Goal: Task Accomplishment & Management: Complete application form

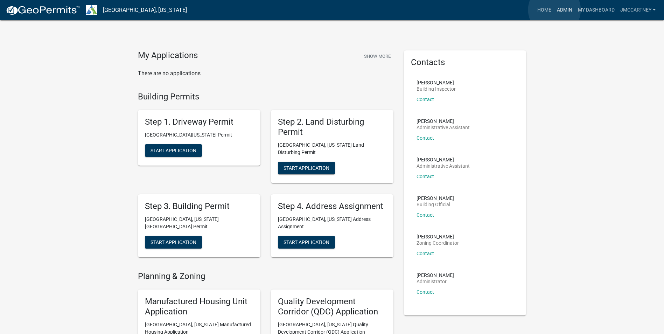
click at [555, 10] on link "Admin" at bounding box center [564, 10] width 21 height 13
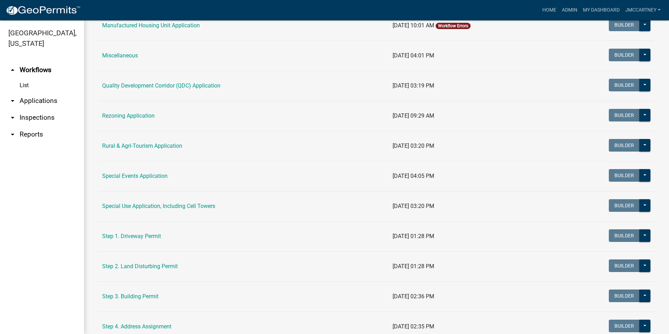
scroll to position [210, 0]
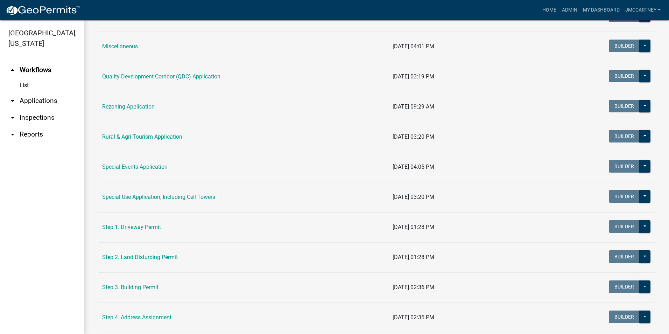
click at [136, 257] on link "Step 2. Land Disturbing Permit" at bounding box center [140, 257] width 76 height 7
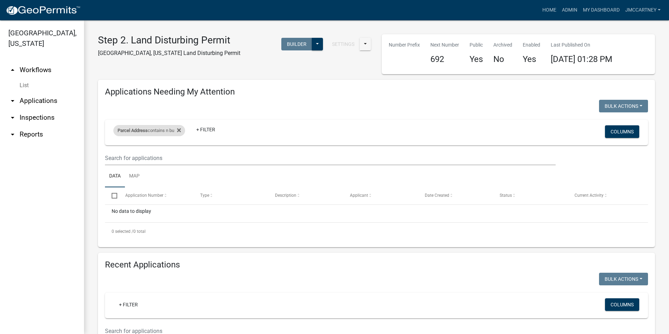
click at [150, 128] on div "Parcel Address contains n bu" at bounding box center [149, 130] width 72 height 11
click at [150, 157] on input "n bu" at bounding box center [152, 157] width 64 height 14
type input "n"
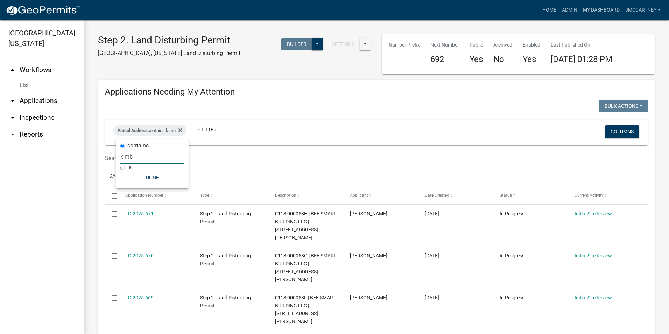
type input "kimb"
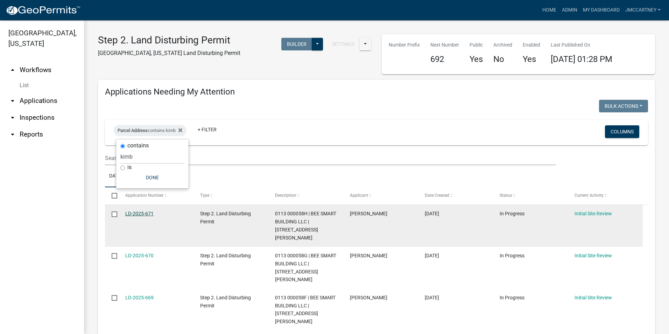
click at [135, 214] on link "LD-2025-671" at bounding box center [139, 214] width 28 height 6
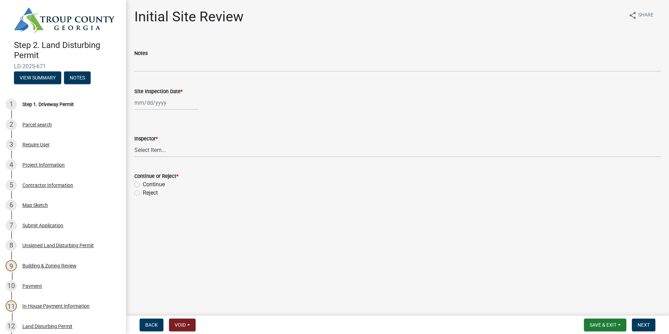
select select "8"
select select "2025"
click at [138, 105] on div "[PERSON_NAME] Feb Mar Apr [PERSON_NAME][DATE] Oct Nov [DATE] 1526 1527 1528 152…" at bounding box center [166, 103] width 64 height 14
click at [141, 184] on div "25" at bounding box center [141, 184] width 11 height 11
type input "[DATE]"
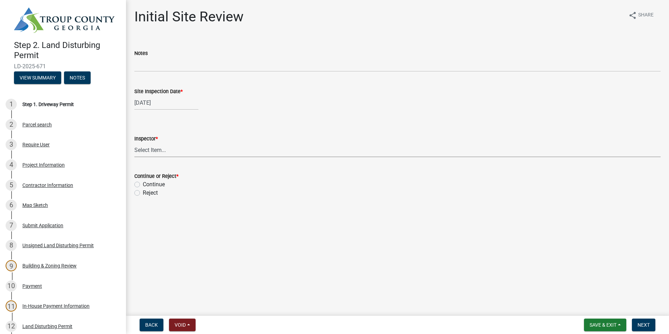
click at [141, 150] on select "Select Item... [PERSON_NAME] [PERSON_NAME]" at bounding box center [397, 150] width 527 height 14
click at [134, 143] on select "Select Item... [PERSON_NAME] [PERSON_NAME]" at bounding box center [397, 150] width 527 height 14
select select "6bd9e87f-a154-4f48-afcb-b0748361b378"
click at [143, 183] on label "Continue" at bounding box center [154, 184] width 22 height 8
click at [143, 183] on input "Continue" at bounding box center [145, 182] width 5 height 5
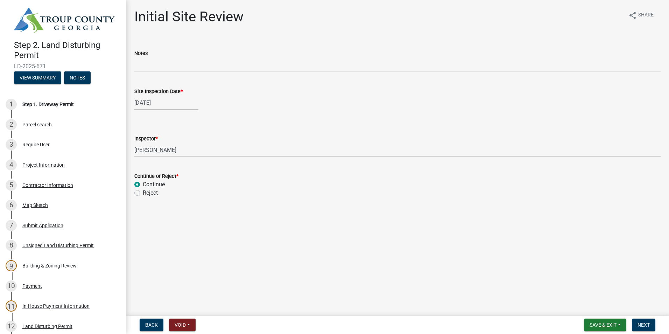
radio input "true"
click at [644, 325] on span "Next" at bounding box center [644, 325] width 12 height 6
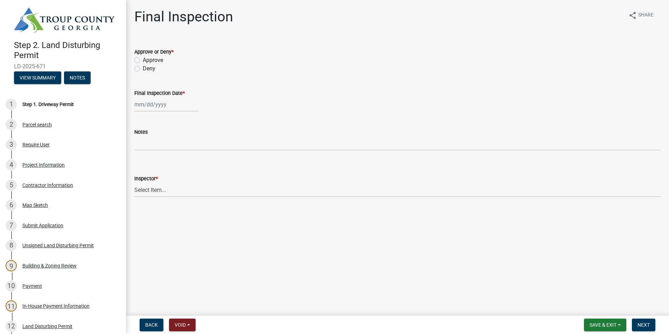
click at [143, 60] on label "Approve" at bounding box center [153, 60] width 20 height 8
click at [143, 60] on input "Approve" at bounding box center [145, 58] width 5 height 5
radio input "true"
click at [141, 104] on div at bounding box center [166, 104] width 64 height 14
select select "8"
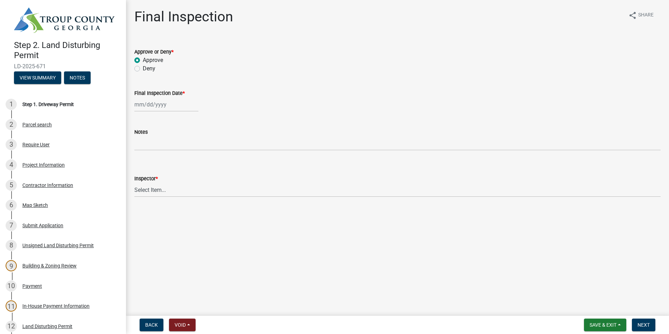
select select "2025"
click at [143, 188] on div "25" at bounding box center [141, 186] width 11 height 11
type input "[DATE]"
click at [149, 192] on select "Select Item... [PERSON_NAME] [PERSON_NAME]" at bounding box center [397, 190] width 527 height 14
click at [134, 183] on select "Select Item... [PERSON_NAME] [PERSON_NAME]" at bounding box center [397, 190] width 527 height 14
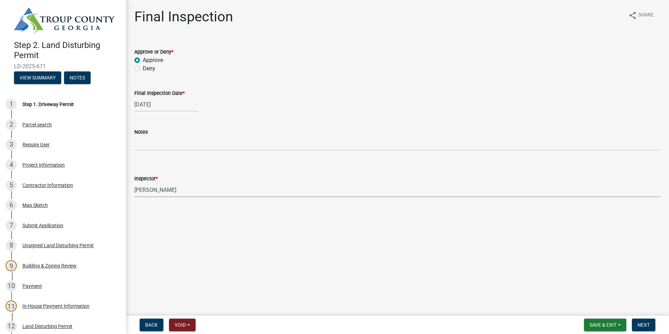
select select "6bd9e87f-a154-4f48-afcb-b0748361b378"
click at [641, 322] on span "Next" at bounding box center [644, 325] width 12 height 6
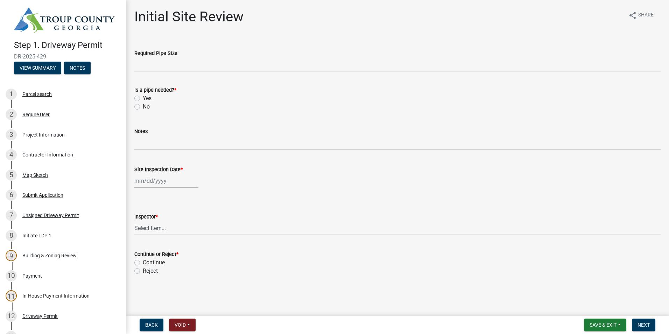
click at [143, 98] on label "Yes" at bounding box center [147, 98] width 9 height 8
click at [143, 98] on input "Yes" at bounding box center [145, 96] width 5 height 5
radio input "true"
select select "8"
select select "2025"
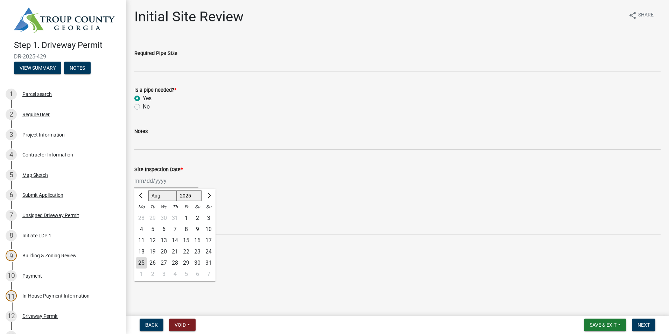
click at [156, 183] on div "[PERSON_NAME] Feb Mar Apr [PERSON_NAME][DATE] Oct Nov [DATE] 1526 1527 1528 152…" at bounding box center [166, 181] width 64 height 14
click at [144, 178] on input "Site Inspection Date *" at bounding box center [166, 181] width 64 height 14
click at [140, 262] on div "25" at bounding box center [141, 262] width 11 height 11
type input "[DATE]"
click at [140, 229] on select "Select Item... [PERSON_NAME] [PERSON_NAME]" at bounding box center [397, 228] width 527 height 14
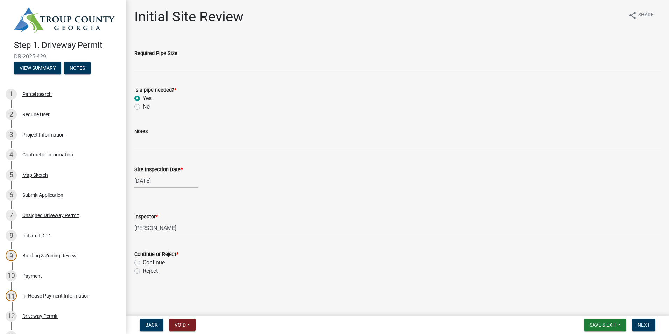
click at [134, 221] on select "Select Item... [PERSON_NAME] [PERSON_NAME]" at bounding box center [397, 228] width 527 height 14
select select "6bd9e87f-a154-4f48-afcb-b0748361b378"
drag, startPoint x: 136, startPoint y: 263, endPoint x: 177, endPoint y: 275, distance: 42.8
click at [143, 263] on label "Continue" at bounding box center [154, 262] width 22 height 8
click at [143, 263] on input "Continue" at bounding box center [145, 260] width 5 height 5
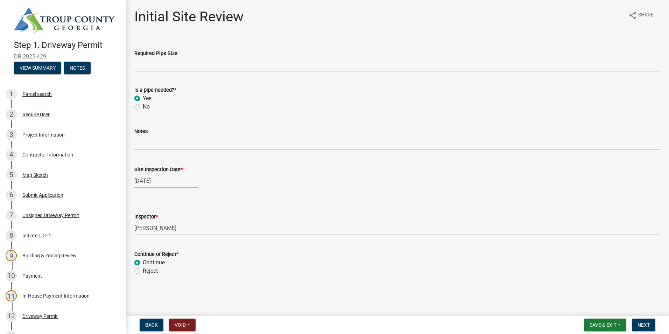
radio input "true"
click at [641, 320] on button "Next" at bounding box center [643, 325] width 23 height 13
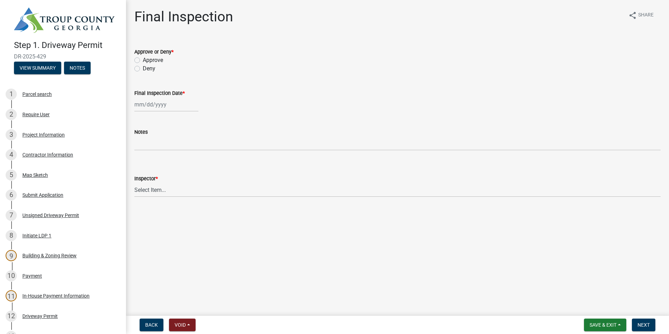
click at [143, 60] on label "Approve" at bounding box center [153, 60] width 20 height 8
click at [143, 60] on input "Approve" at bounding box center [145, 58] width 5 height 5
radio input "true"
select select "8"
select select "2025"
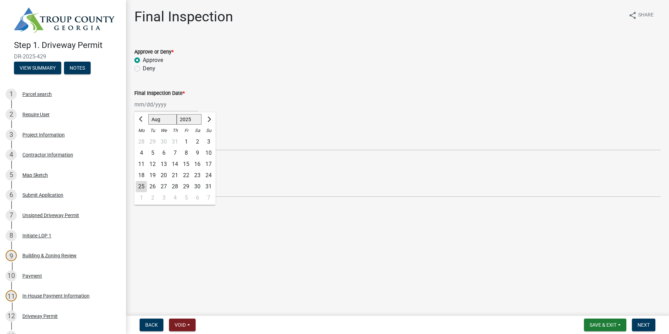
click at [142, 102] on input "Final Inspection Date *" at bounding box center [166, 104] width 64 height 14
click at [143, 185] on div "25" at bounding box center [141, 186] width 11 height 11
type input "[DATE]"
click at [141, 189] on select "Select Item... [PERSON_NAME] [PERSON_NAME]" at bounding box center [397, 190] width 527 height 14
click at [134, 183] on select "Select Item... [PERSON_NAME] [PERSON_NAME]" at bounding box center [397, 190] width 527 height 14
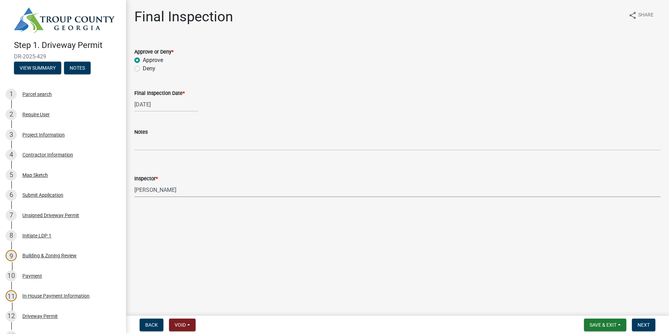
select select "6bd9e87f-a154-4f48-afcb-b0748361b378"
click at [642, 325] on span "Next" at bounding box center [644, 325] width 12 height 6
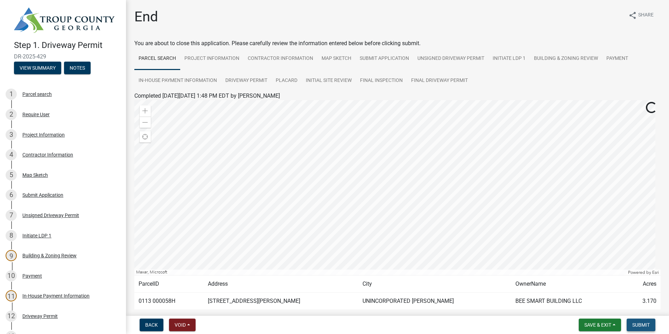
click at [648, 322] on span "Submit" at bounding box center [642, 325] width 18 height 6
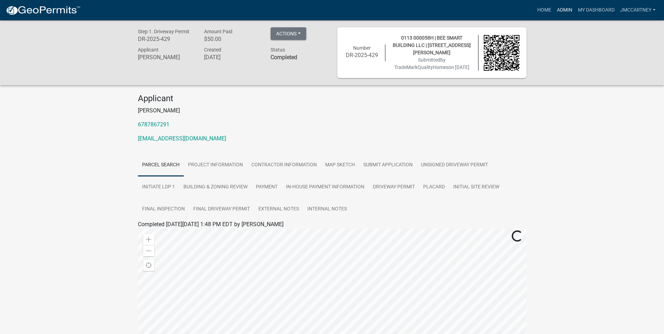
click at [568, 9] on link "Admin" at bounding box center [564, 10] width 21 height 13
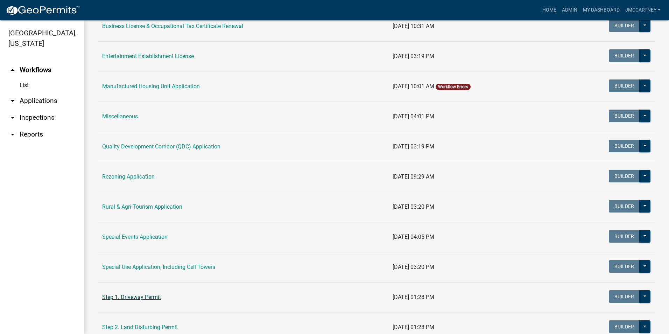
scroll to position [175, 0]
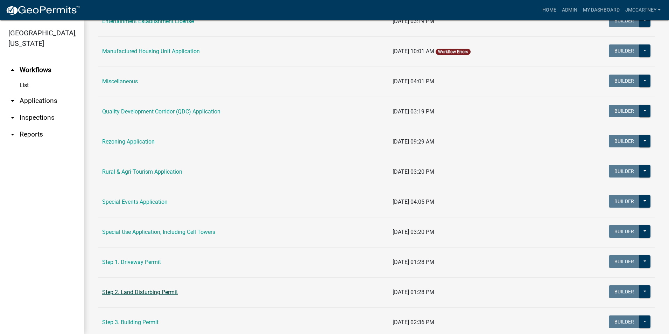
click at [158, 293] on link "Step 2. Land Disturbing Permit" at bounding box center [140, 292] width 76 height 7
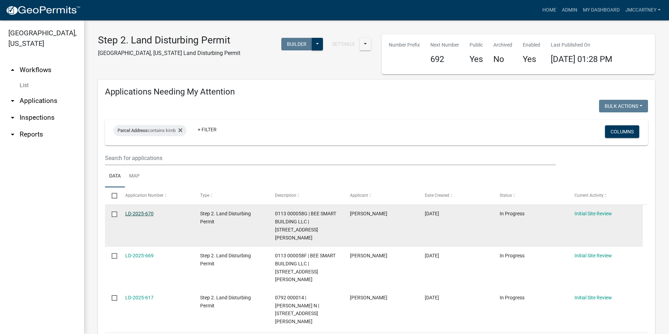
click at [138, 214] on link "LD-2025-670" at bounding box center [139, 214] width 28 height 6
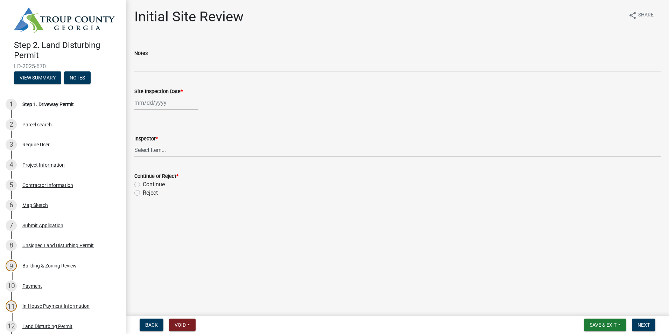
select select "8"
select select "2025"
click at [144, 103] on div "[PERSON_NAME] Feb Mar Apr [PERSON_NAME][DATE] Oct Nov [DATE] 1526 1527 1528 152…" at bounding box center [166, 103] width 64 height 14
click at [143, 183] on div "25" at bounding box center [141, 184] width 11 height 11
type input "[DATE]"
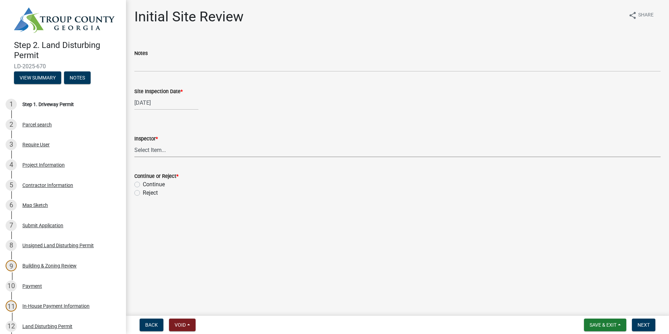
click at [139, 147] on select "Select Item... [PERSON_NAME] [PERSON_NAME]" at bounding box center [397, 150] width 527 height 14
click at [134, 143] on select "Select Item... [PERSON_NAME] [PERSON_NAME]" at bounding box center [397, 150] width 527 height 14
select select "6bd9e87f-a154-4f48-afcb-b0748361b378"
click at [143, 185] on label "Continue" at bounding box center [154, 184] width 22 height 8
click at [143, 185] on input "Continue" at bounding box center [145, 182] width 5 height 5
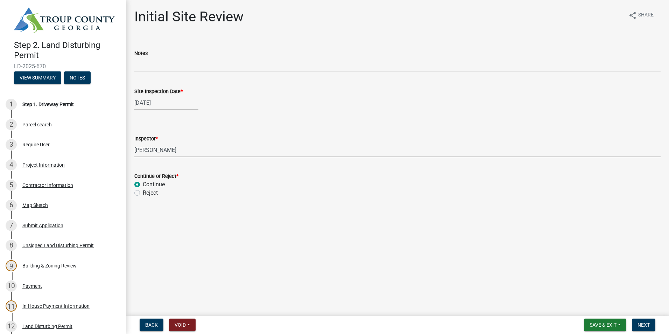
radio input "true"
click at [642, 323] on span "Next" at bounding box center [644, 325] width 12 height 6
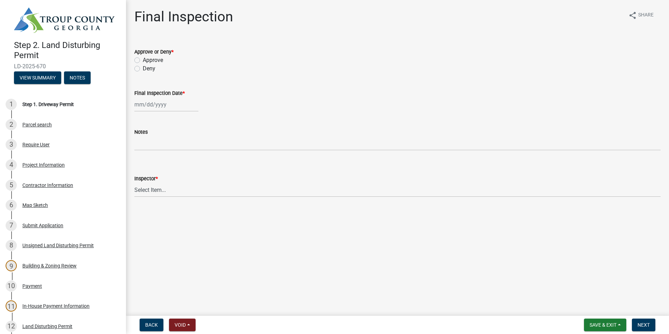
click at [143, 59] on label "Approve" at bounding box center [153, 60] width 20 height 8
click at [143, 59] on input "Approve" at bounding box center [145, 58] width 5 height 5
radio input "true"
select select "8"
select select "2025"
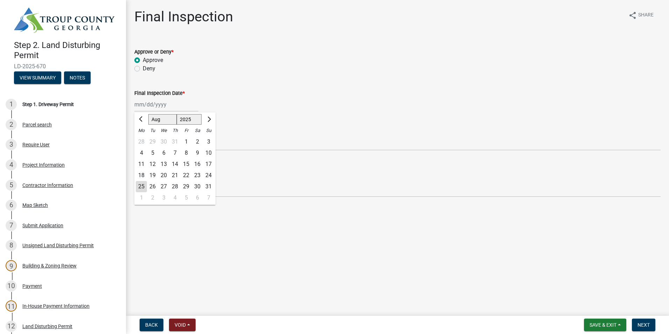
drag, startPoint x: 145, startPoint y: 104, endPoint x: 149, endPoint y: 109, distance: 6.5
click at [146, 104] on div "[PERSON_NAME] Feb Mar Apr [PERSON_NAME][DATE] Oct Nov [DATE] 1526 1527 1528 152…" at bounding box center [166, 104] width 64 height 14
click at [140, 184] on div "25" at bounding box center [141, 186] width 11 height 11
type input "[DATE]"
click at [141, 189] on select "Select Item... [PERSON_NAME] [PERSON_NAME]" at bounding box center [397, 190] width 527 height 14
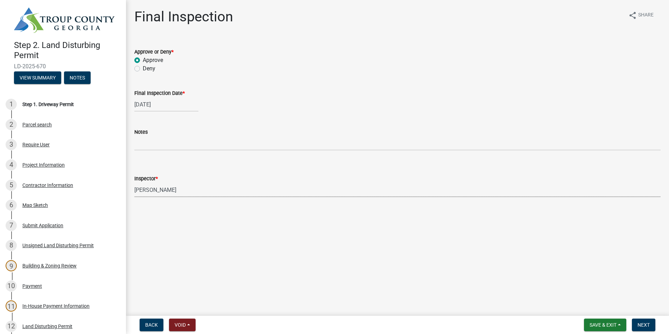
click at [134, 183] on select "Select Item... [PERSON_NAME] [PERSON_NAME]" at bounding box center [397, 190] width 527 height 14
select select "6bd9e87f-a154-4f48-afcb-b0748361b378"
click at [644, 321] on button "Next" at bounding box center [643, 325] width 23 height 13
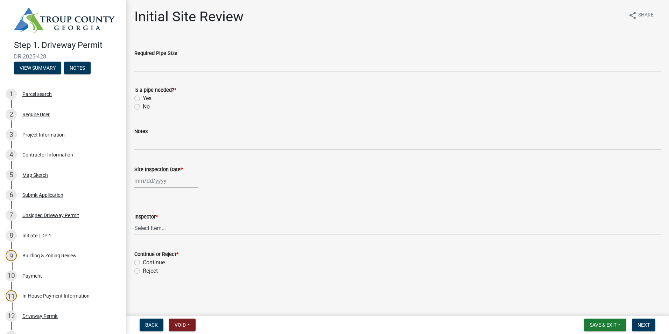
click at [138, 102] on div "Yes" at bounding box center [397, 98] width 527 height 8
click at [143, 96] on label "Yes" at bounding box center [147, 98] width 9 height 8
click at [143, 96] on input "Yes" at bounding box center [145, 96] width 5 height 5
radio input "true"
select select "8"
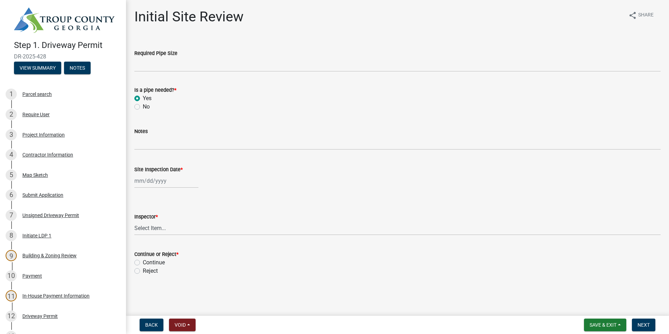
select select "2025"
drag, startPoint x: 154, startPoint y: 181, endPoint x: 154, endPoint y: 185, distance: 3.9
click at [154, 181] on div "[PERSON_NAME] Feb Mar Apr [PERSON_NAME][DATE] Oct Nov [DATE] 1526 1527 1528 152…" at bounding box center [166, 181] width 64 height 14
click at [143, 265] on div "25" at bounding box center [141, 262] width 11 height 11
type input "[DATE]"
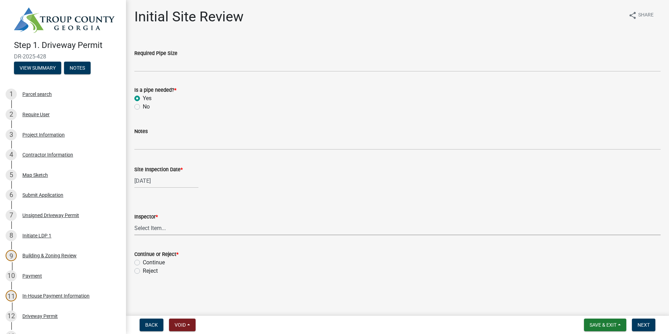
click at [153, 223] on select "Select Item... [PERSON_NAME] [PERSON_NAME]" at bounding box center [397, 228] width 527 height 14
click at [134, 221] on select "Select Item... [PERSON_NAME] [PERSON_NAME]" at bounding box center [397, 228] width 527 height 14
select select "6bd9e87f-a154-4f48-afcb-b0748361b378"
drag, startPoint x: 138, startPoint y: 264, endPoint x: 143, endPoint y: 268, distance: 6.0
click at [143, 268] on div "Continue or Reject * Continue Reject" at bounding box center [397, 262] width 527 height 25
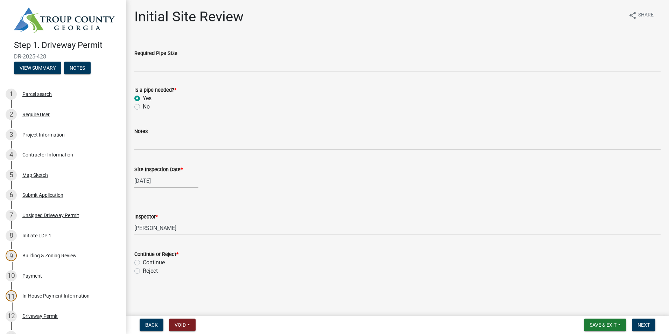
click at [143, 261] on label "Continue" at bounding box center [154, 262] width 22 height 8
click at [143, 261] on input "Continue" at bounding box center [145, 260] width 5 height 5
radio input "true"
click at [644, 324] on span "Next" at bounding box center [644, 325] width 12 height 6
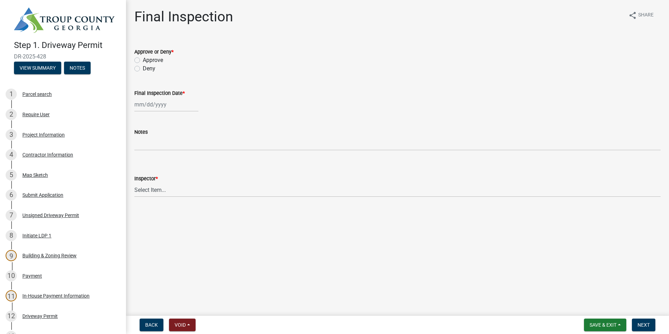
click at [143, 60] on label "Approve" at bounding box center [153, 60] width 20 height 8
click at [143, 60] on input "Approve" at bounding box center [145, 58] width 5 height 5
radio input "true"
click at [147, 110] on div at bounding box center [166, 104] width 64 height 14
select select "8"
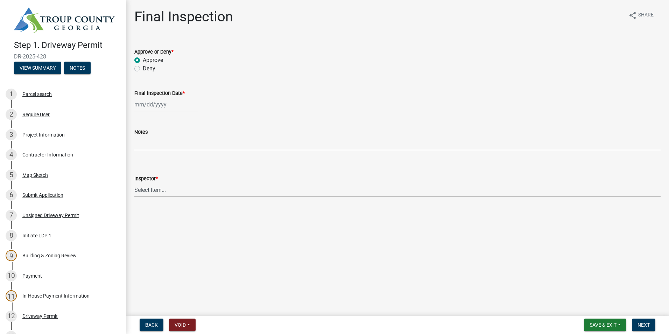
select select "2025"
click at [140, 186] on div "25" at bounding box center [141, 186] width 11 height 11
type input "[DATE]"
click at [141, 188] on select "Select Item... [PERSON_NAME] [PERSON_NAME]" at bounding box center [397, 190] width 527 height 14
click at [134, 183] on select "Select Item... [PERSON_NAME] [PERSON_NAME]" at bounding box center [397, 190] width 527 height 14
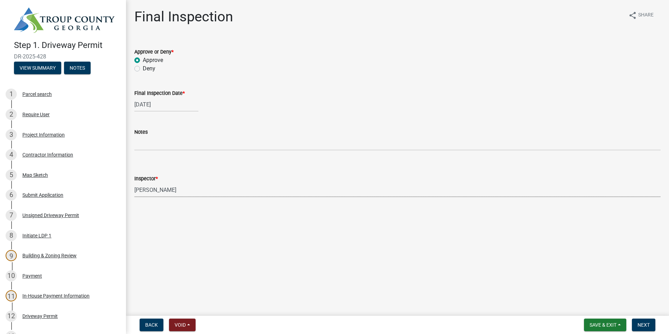
select select "6bd9e87f-a154-4f48-afcb-b0748361b378"
click at [644, 326] on span "Next" at bounding box center [644, 325] width 12 height 6
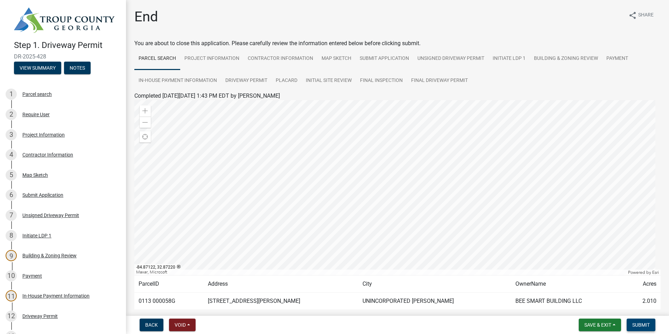
click at [635, 325] on span "Submit" at bounding box center [642, 325] width 18 height 6
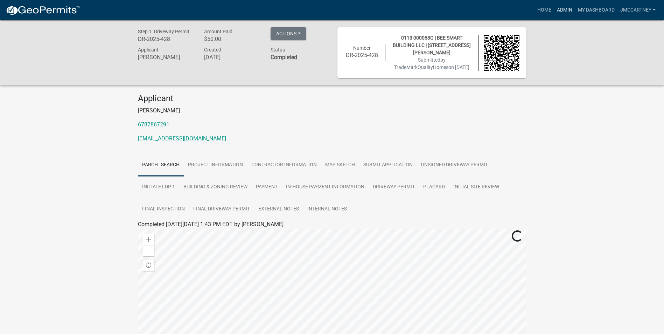
click at [565, 9] on link "Admin" at bounding box center [564, 10] width 21 height 13
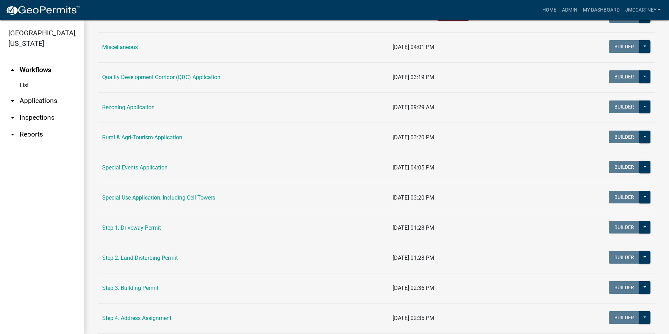
scroll to position [210, 0]
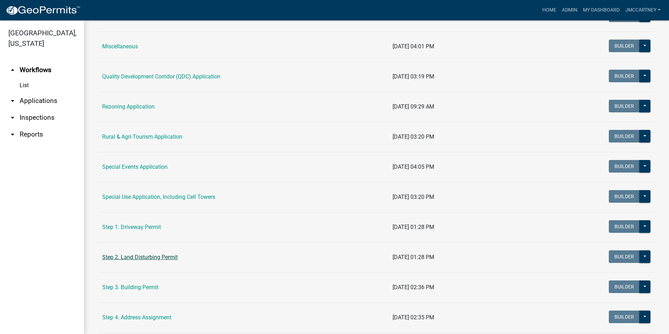
click at [139, 258] on link "Step 2. Land Disturbing Permit" at bounding box center [140, 257] width 76 height 7
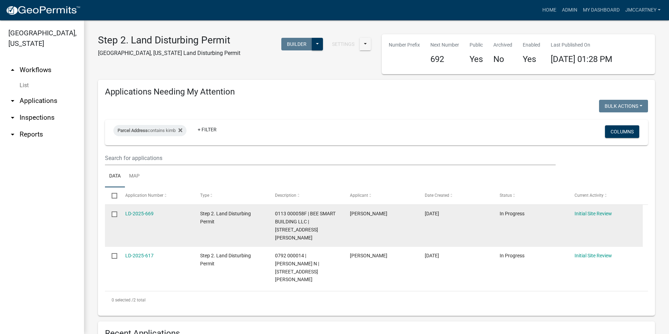
click at [114, 213] on input "checkbox" at bounding box center [114, 213] width 5 height 5
checkbox input "true"
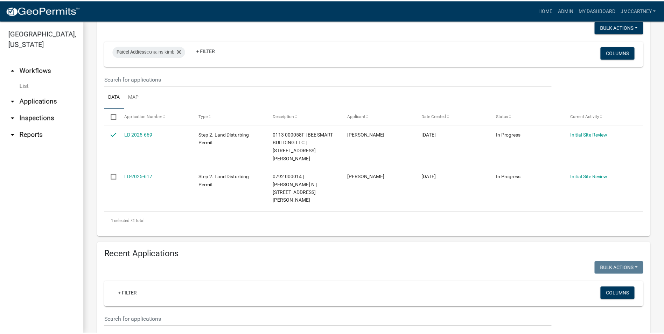
scroll to position [105, 0]
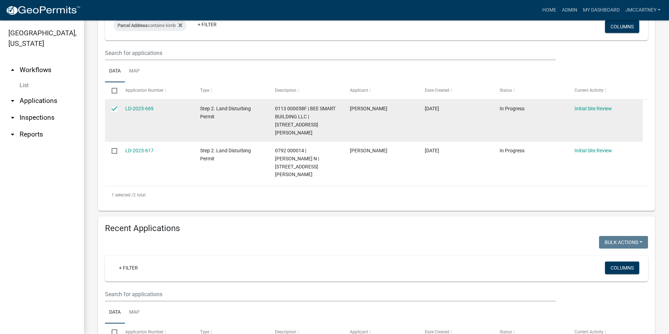
click at [131, 104] on datatable-body-cell "LD-2025-669" at bounding box center [155, 121] width 75 height 42
click at [133, 107] on link "LD-2025-669" at bounding box center [139, 109] width 28 height 6
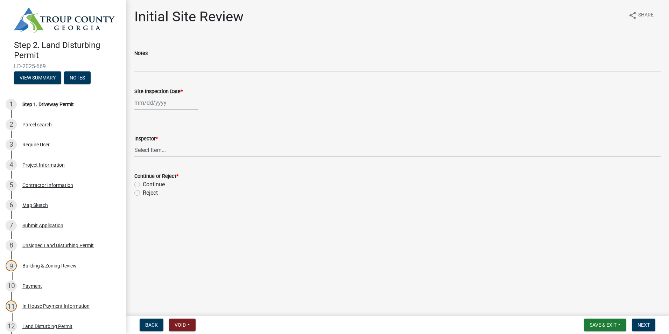
click at [146, 103] on div at bounding box center [166, 103] width 64 height 14
select select "8"
select select "2025"
click at [143, 185] on div "25" at bounding box center [141, 184] width 11 height 11
type input "[DATE]"
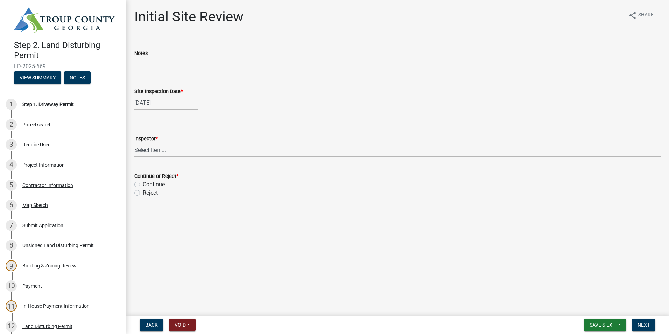
click at [147, 147] on select "Select Item... [PERSON_NAME] [PERSON_NAME]" at bounding box center [397, 150] width 527 height 14
click at [134, 143] on select "Select Item... [PERSON_NAME] [PERSON_NAME]" at bounding box center [397, 150] width 527 height 14
select select "6bd9e87f-a154-4f48-afcb-b0748361b378"
drag, startPoint x: 136, startPoint y: 184, endPoint x: 213, endPoint y: 222, distance: 86.3
click at [143, 187] on label "Continue" at bounding box center [154, 184] width 22 height 8
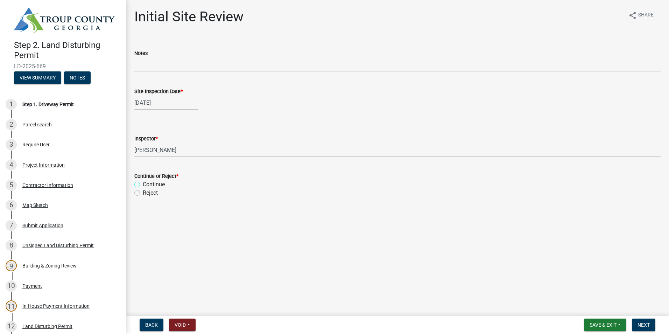
click at [143, 185] on input "Continue" at bounding box center [145, 182] width 5 height 5
radio input "true"
click at [642, 320] on button "Next" at bounding box center [643, 325] width 23 height 13
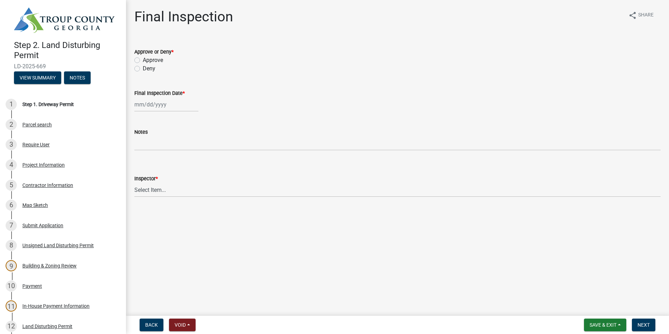
click at [143, 58] on label "Approve" at bounding box center [153, 60] width 20 height 8
click at [143, 58] on input "Approve" at bounding box center [145, 58] width 5 height 5
radio input "true"
click at [146, 103] on div at bounding box center [166, 104] width 64 height 14
select select "8"
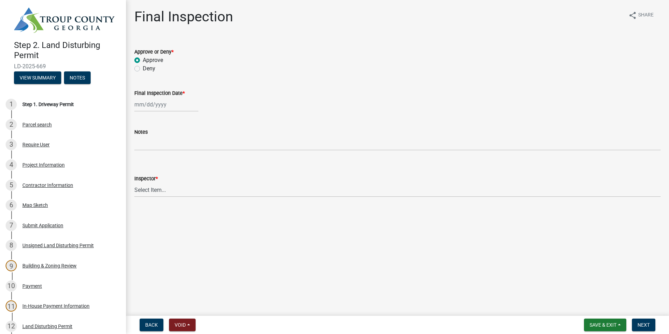
select select "2025"
click at [142, 184] on div "25" at bounding box center [141, 186] width 11 height 11
type input "[DATE]"
click at [143, 188] on select "Select Item... [PERSON_NAME] [PERSON_NAME]" at bounding box center [397, 190] width 527 height 14
click at [134, 183] on select "Select Item... [PERSON_NAME] [PERSON_NAME]" at bounding box center [397, 190] width 527 height 14
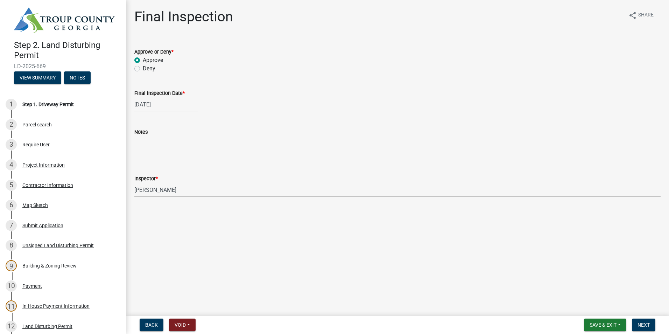
select select "6bd9e87f-a154-4f48-afcb-b0748361b378"
click at [641, 324] on span "Next" at bounding box center [644, 325] width 12 height 6
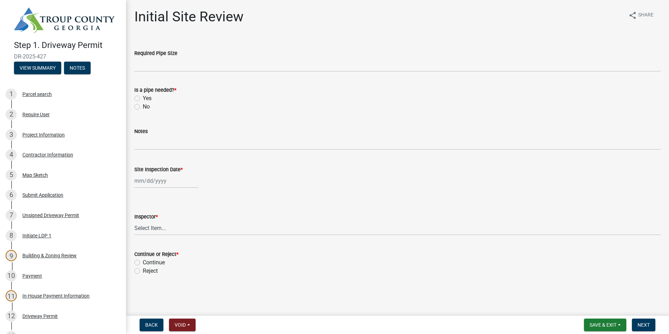
click at [143, 99] on label "Yes" at bounding box center [147, 98] width 9 height 8
click at [143, 99] on input "Yes" at bounding box center [145, 96] width 5 height 5
radio input "true"
select select "8"
select select "2025"
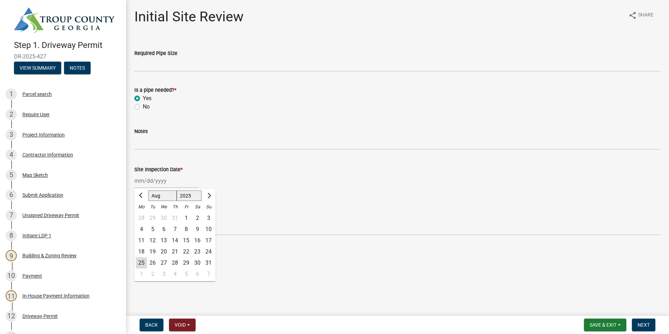
click at [158, 181] on div "[PERSON_NAME] Feb Mar Apr [PERSON_NAME][DATE] Oct Nov [DATE] 1526 1527 1528 152…" at bounding box center [166, 181] width 64 height 14
click at [144, 263] on div "25" at bounding box center [141, 262] width 11 height 11
type input "[DATE]"
click at [141, 225] on select "Select Item... [PERSON_NAME] [PERSON_NAME]" at bounding box center [397, 228] width 527 height 14
click at [134, 221] on select "Select Item... [PERSON_NAME] [PERSON_NAME]" at bounding box center [397, 228] width 527 height 14
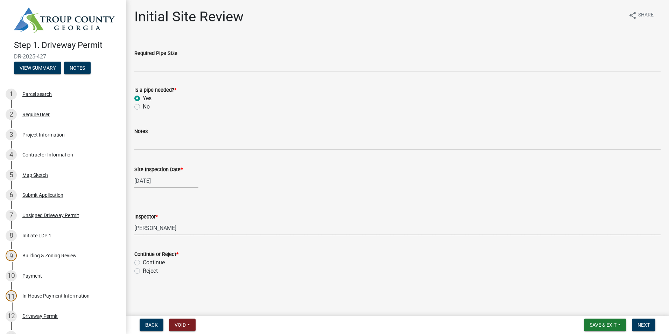
select select "6bd9e87f-a154-4f48-afcb-b0748361b378"
click at [143, 265] on label "Continue" at bounding box center [154, 262] width 22 height 8
click at [143, 263] on input "Continue" at bounding box center [145, 260] width 5 height 5
radio input "true"
click at [640, 326] on span "Next" at bounding box center [644, 325] width 12 height 6
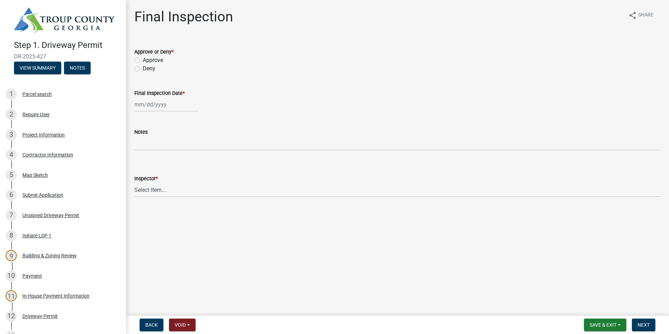
click at [143, 61] on label "Approve" at bounding box center [153, 60] width 20 height 8
click at [143, 61] on input "Approve" at bounding box center [145, 58] width 5 height 5
radio input "true"
select select "8"
select select "2025"
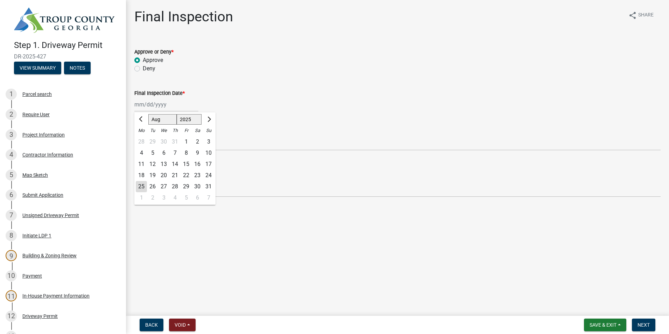
click at [145, 107] on div "[PERSON_NAME] Feb Mar Apr [PERSON_NAME][DATE] Oct Nov [DATE] 1526 1527 1528 152…" at bounding box center [166, 104] width 64 height 14
click at [141, 186] on div "25" at bounding box center [141, 186] width 11 height 11
type input "[DATE]"
click at [146, 189] on select "Select Item... [PERSON_NAME] [PERSON_NAME]" at bounding box center [397, 190] width 527 height 14
click at [134, 183] on select "Select Item... [PERSON_NAME] [PERSON_NAME]" at bounding box center [397, 190] width 527 height 14
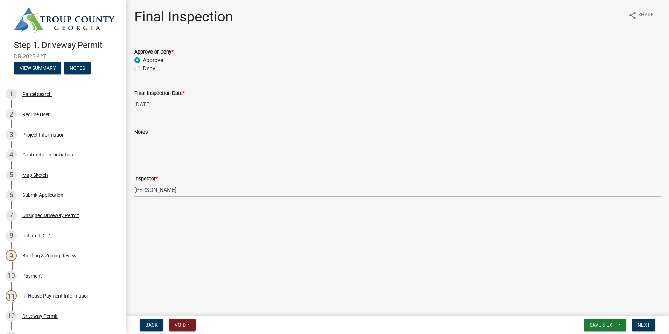
select select "6bd9e87f-a154-4f48-afcb-b0748361b378"
click at [639, 326] on span "Next" at bounding box center [644, 325] width 12 height 6
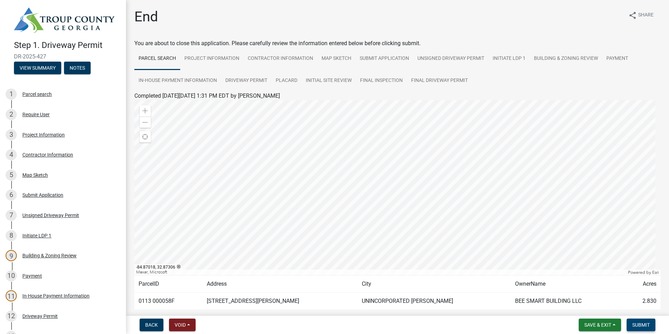
click at [642, 324] on span "Submit" at bounding box center [642, 325] width 18 height 6
